Goal: Transaction & Acquisition: Book appointment/travel/reservation

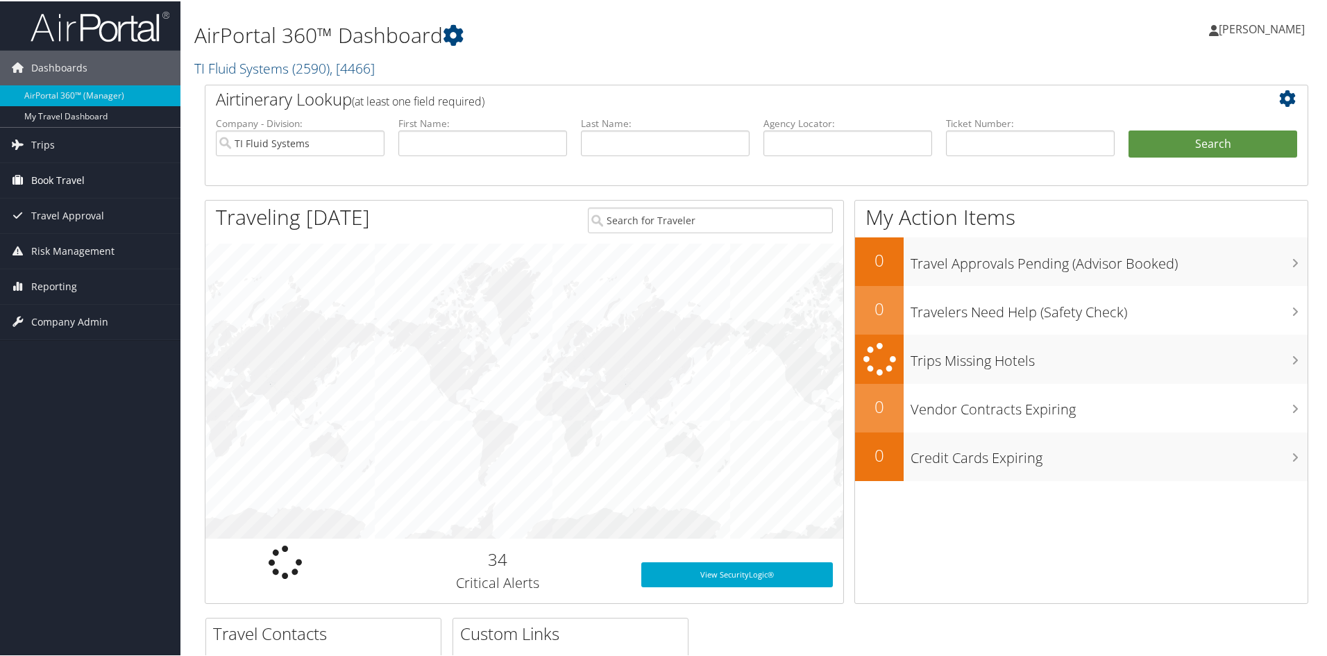
click at [58, 181] on span "Book Travel" at bounding box center [57, 179] width 53 height 35
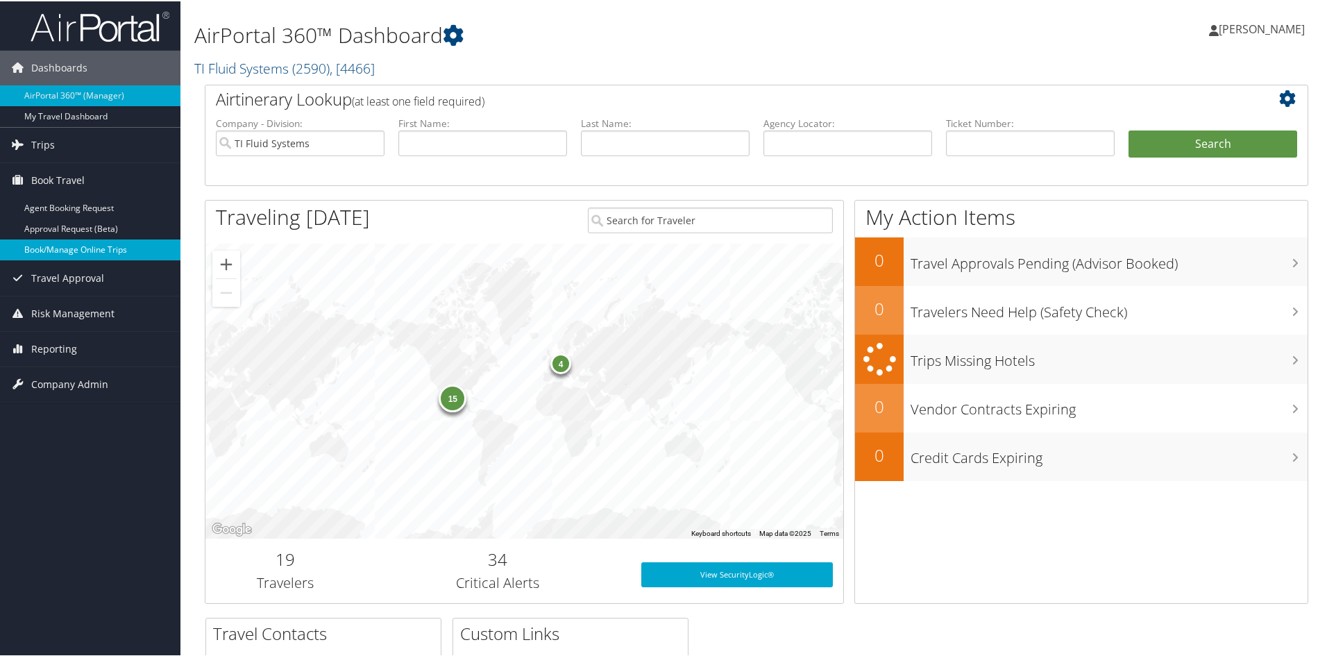
click at [91, 251] on link "Book/Manage Online Trips" at bounding box center [90, 248] width 180 height 21
